Goal: Task Accomplishment & Management: Complete application form

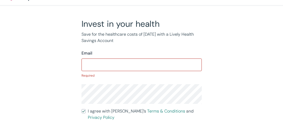
click at [81, 110] on input "I agree with Lively’s Terms & Conditions and Privacy Policy" at bounding box center [83, 112] width 4 height 4
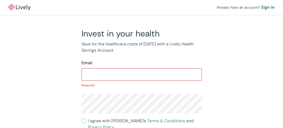
click at [81, 119] on input "I agree with Lively’s Terms & Conditions and Privacy Policy" at bounding box center [83, 121] width 4 height 4
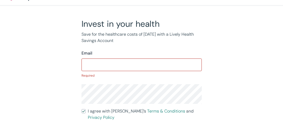
click at [81, 110] on input "I agree with Lively’s Terms & Conditions and Privacy Policy" at bounding box center [83, 112] width 4 height 4
checkbox input "true"
